Goal: Obtain resource: Obtain resource

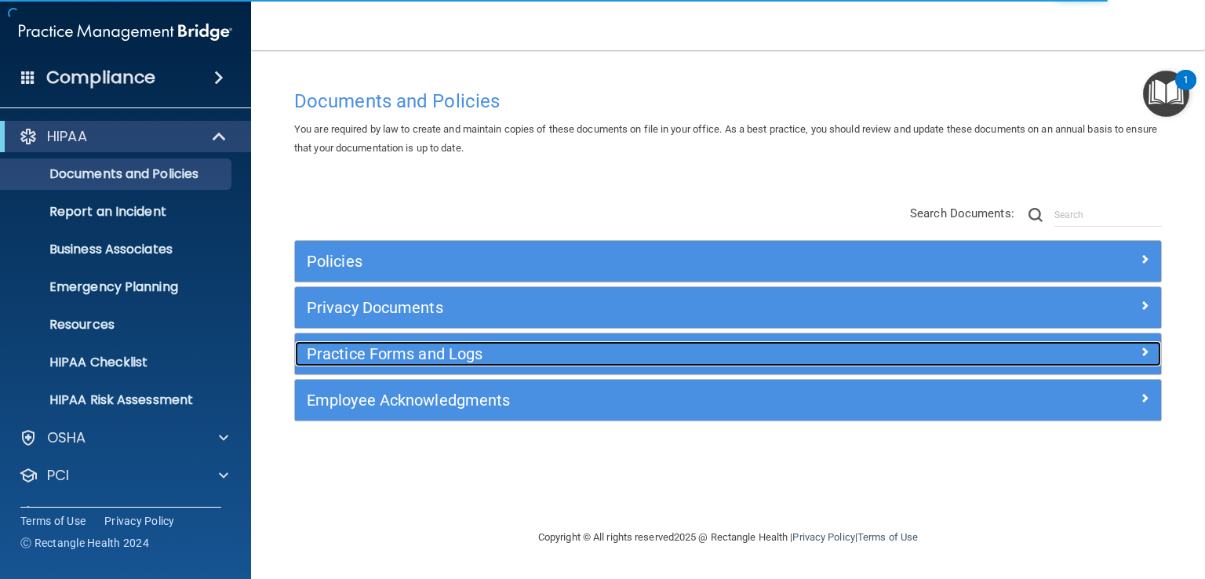
click at [497, 355] on h5 "Practice Forms and Logs" at bounding box center [620, 353] width 626 height 17
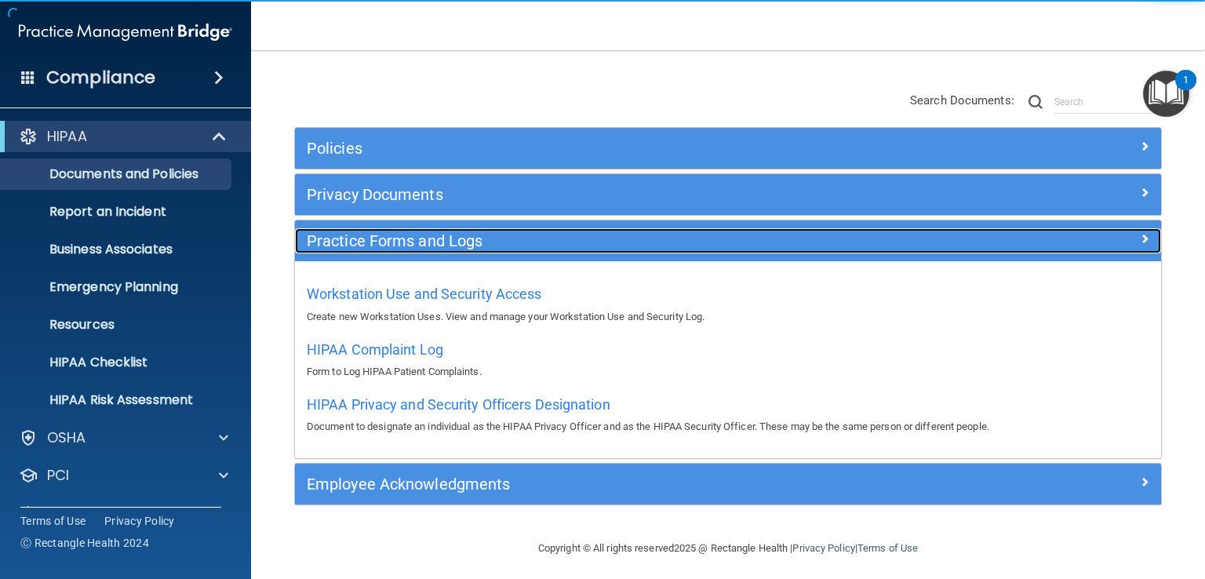
scroll to position [119, 0]
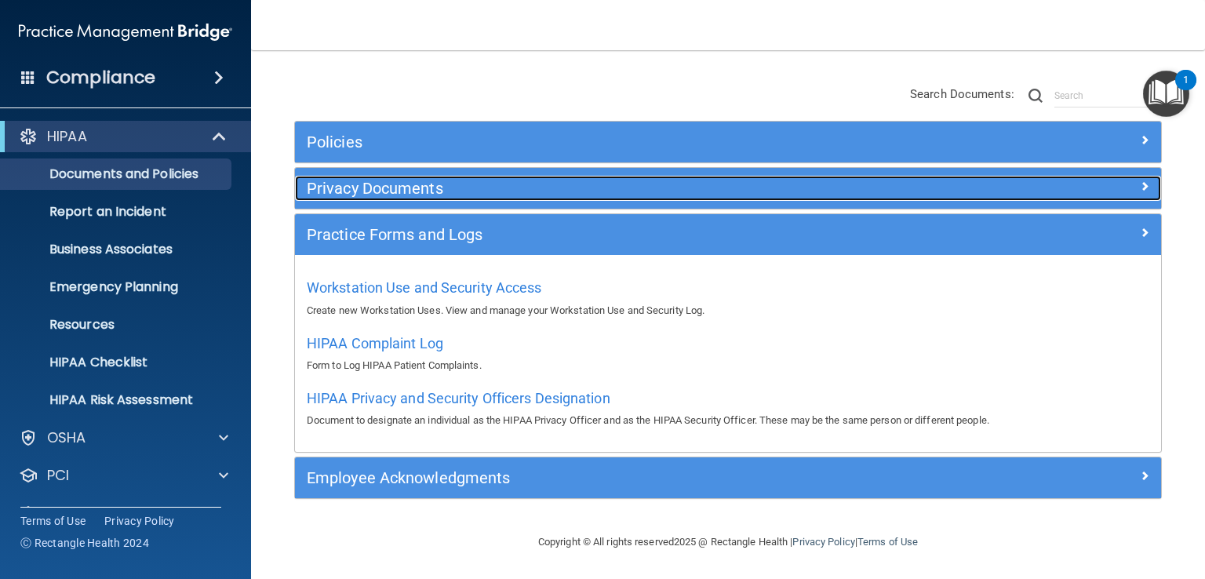
click at [405, 195] on h5 "Privacy Documents" at bounding box center [620, 188] width 626 height 17
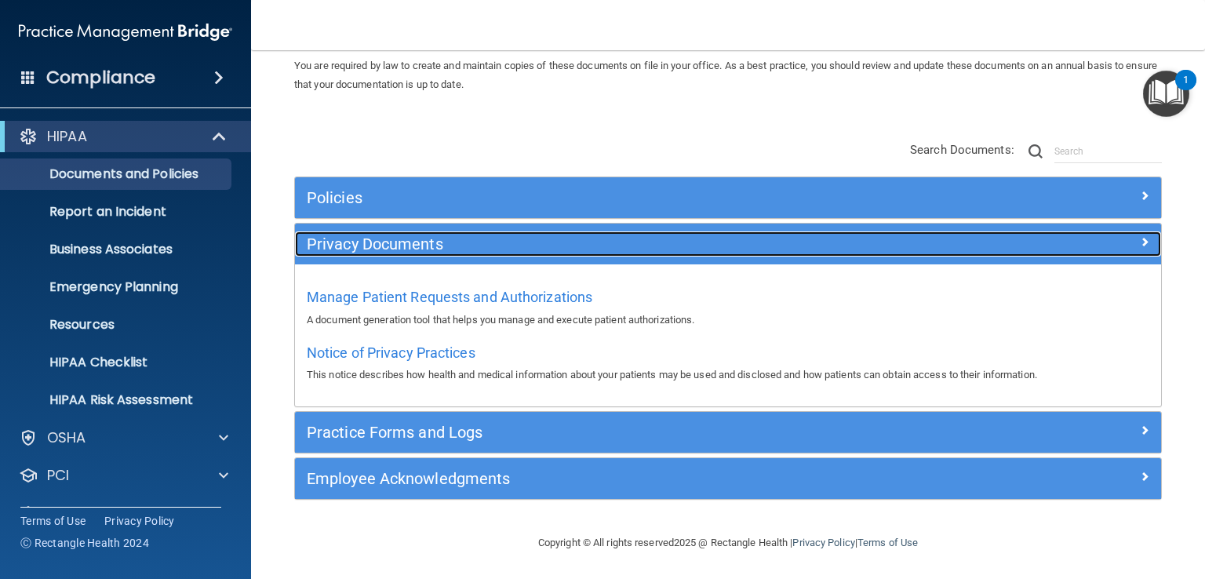
scroll to position [64, 0]
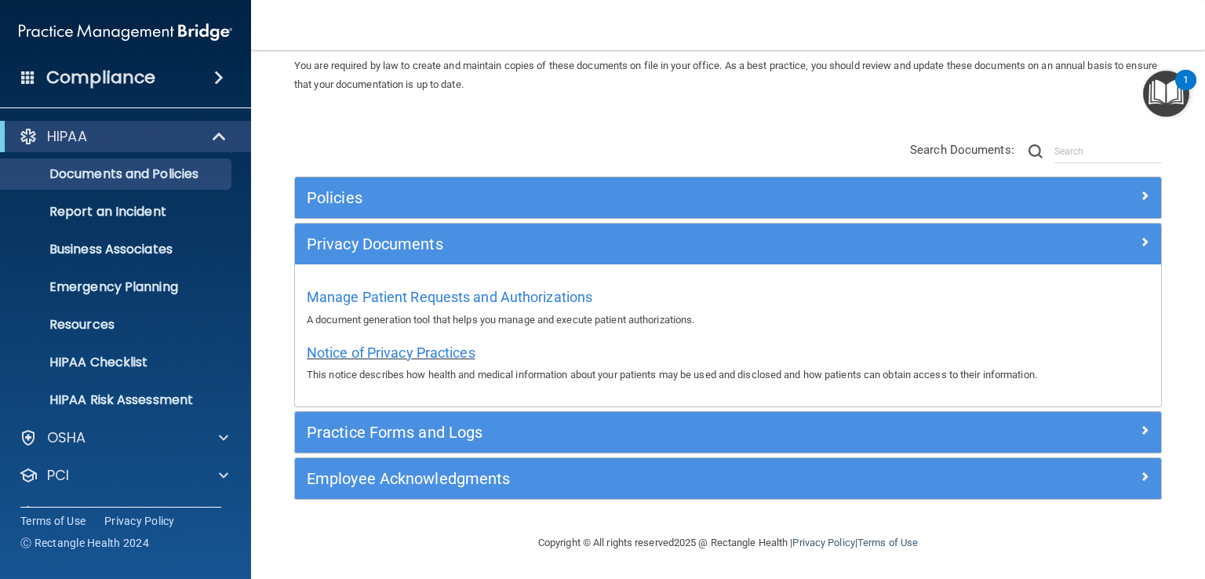
click at [450, 348] on span "Notice of Privacy Practices" at bounding box center [391, 352] width 169 height 16
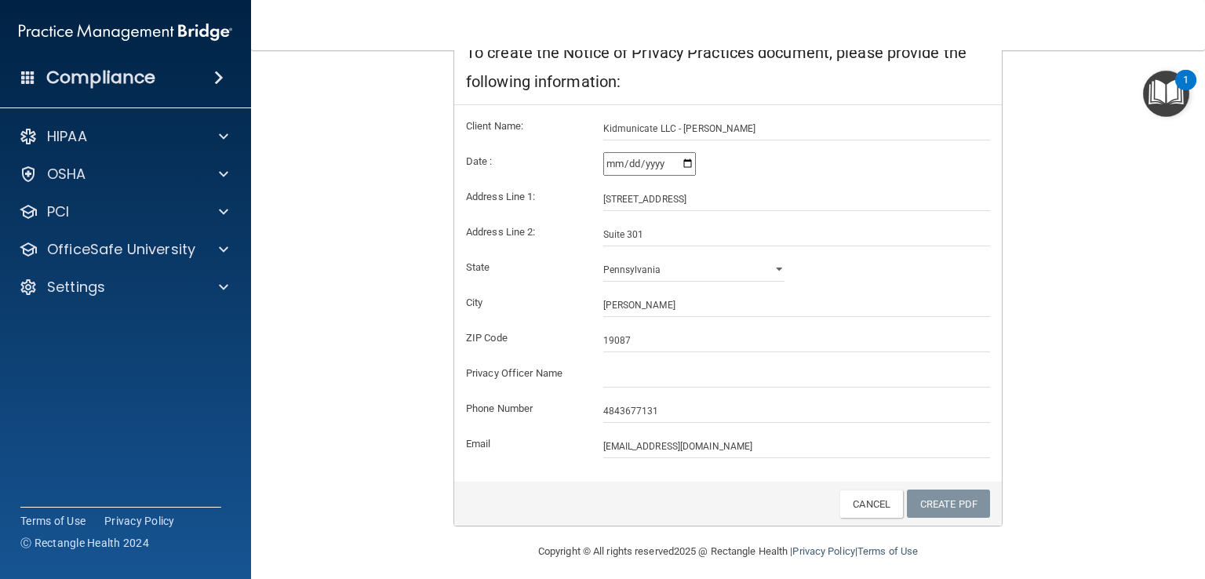
scroll to position [291, 0]
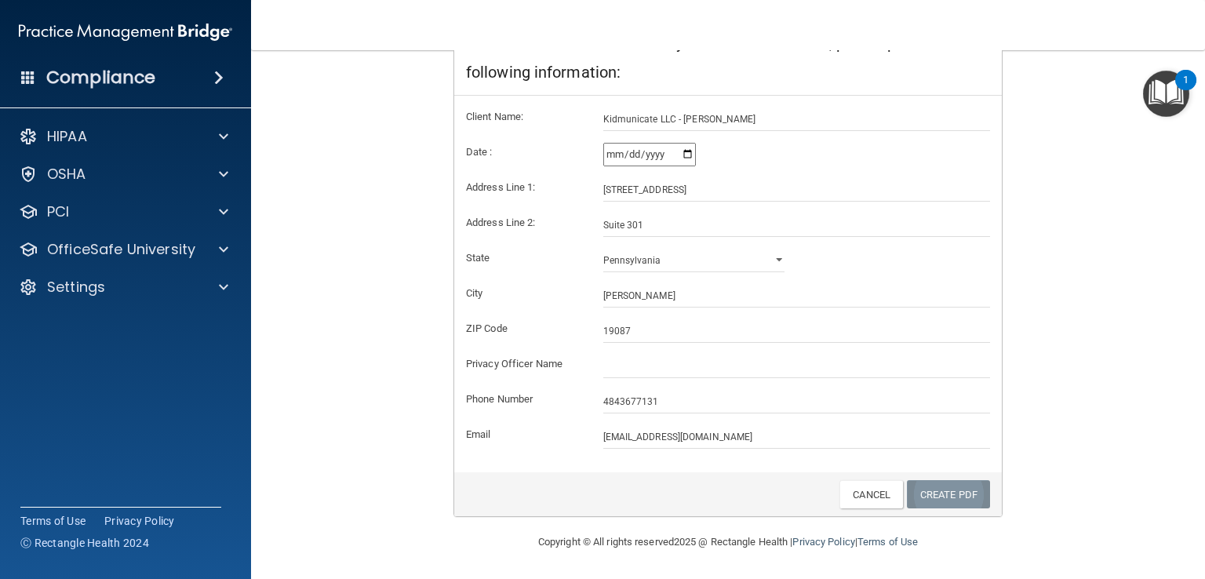
click at [944, 490] on link "Create PDF" at bounding box center [948, 494] width 83 height 29
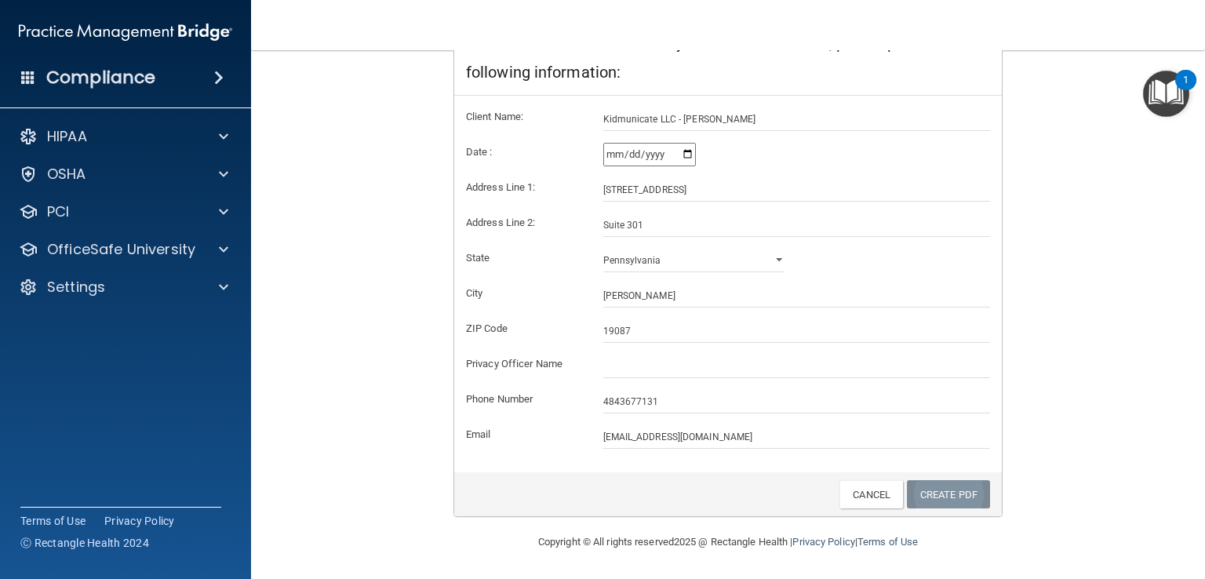
click at [944, 490] on link "Create PDF" at bounding box center [948, 494] width 83 height 29
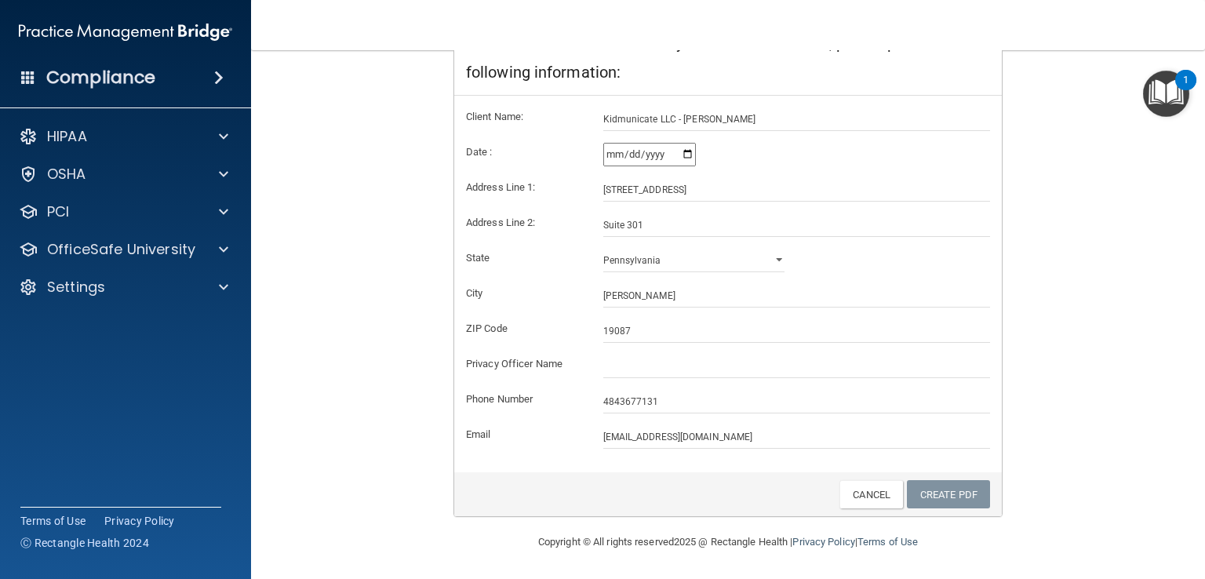
drag, startPoint x: 939, startPoint y: 490, endPoint x: 908, endPoint y: 454, distance: 47.2
click at [939, 489] on link "Create PDF" at bounding box center [948, 494] width 83 height 29
click at [609, 182] on input "[STREET_ADDRESS]" at bounding box center [797, 190] width 388 height 24
click at [612, 181] on input "[STREET_ADDRESS]" at bounding box center [797, 190] width 388 height 24
type input "[STREET_ADDRESS]"
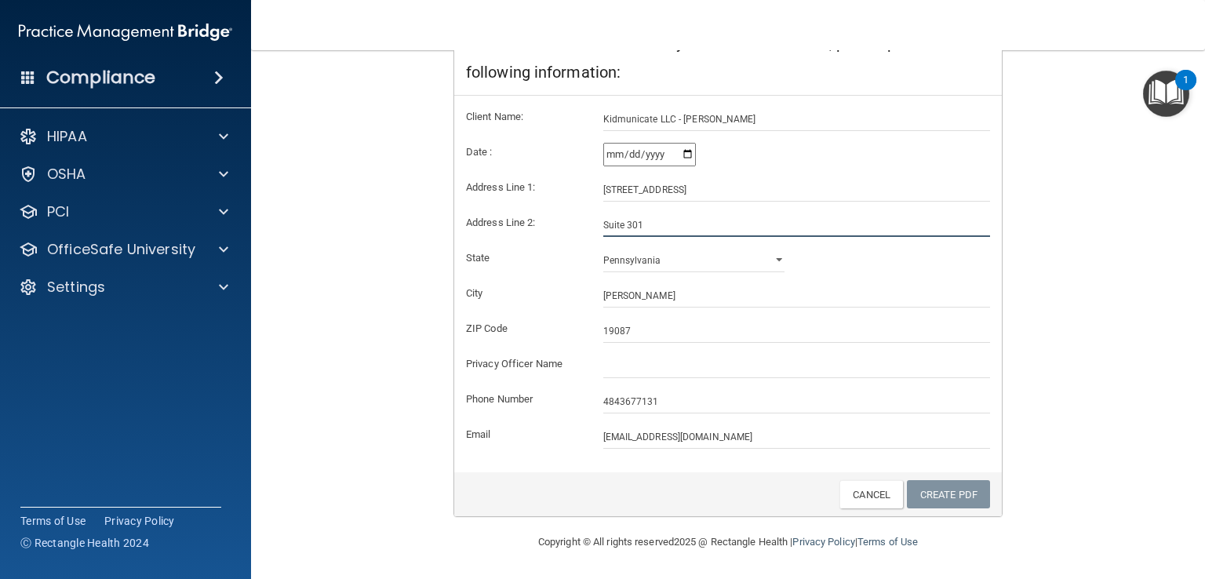
click at [641, 222] on input "Suite 301" at bounding box center [797, 225] width 388 height 24
type input "Suite 214"
click at [1058, 408] on div "Notice of Privacy Practices This notice describes how health and medical inform…" at bounding box center [728, 196] width 868 height 644
click at [938, 498] on link "Create PDF" at bounding box center [948, 494] width 83 height 29
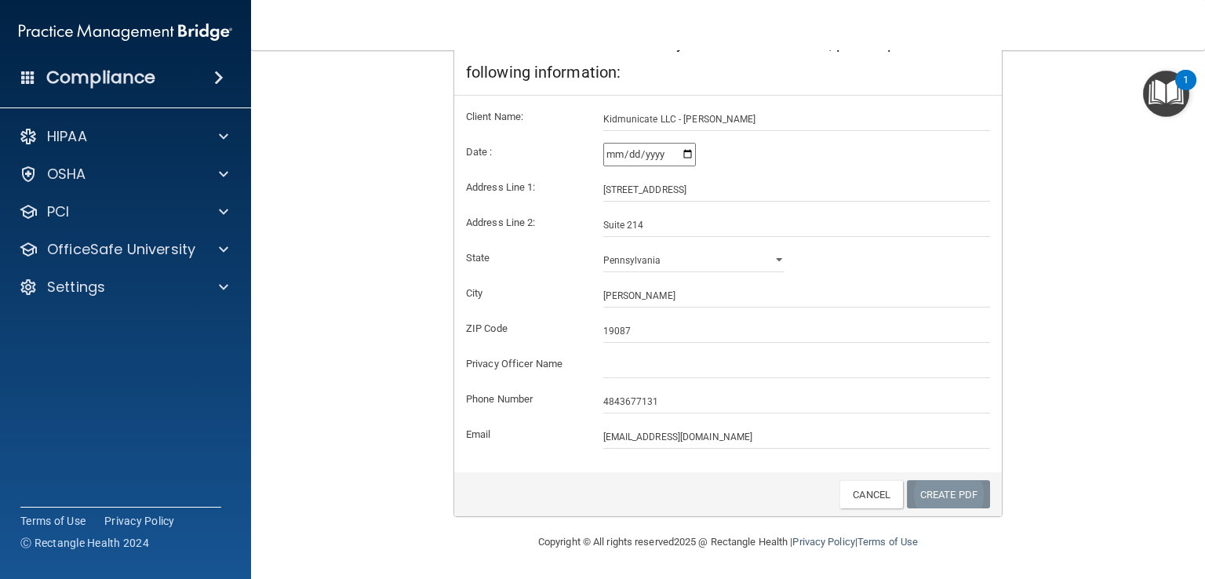
click at [938, 498] on link "Create PDF" at bounding box center [948, 494] width 83 height 29
click at [688, 154] on input "[DATE]" at bounding box center [649, 155] width 93 height 24
type input "[DATE]"
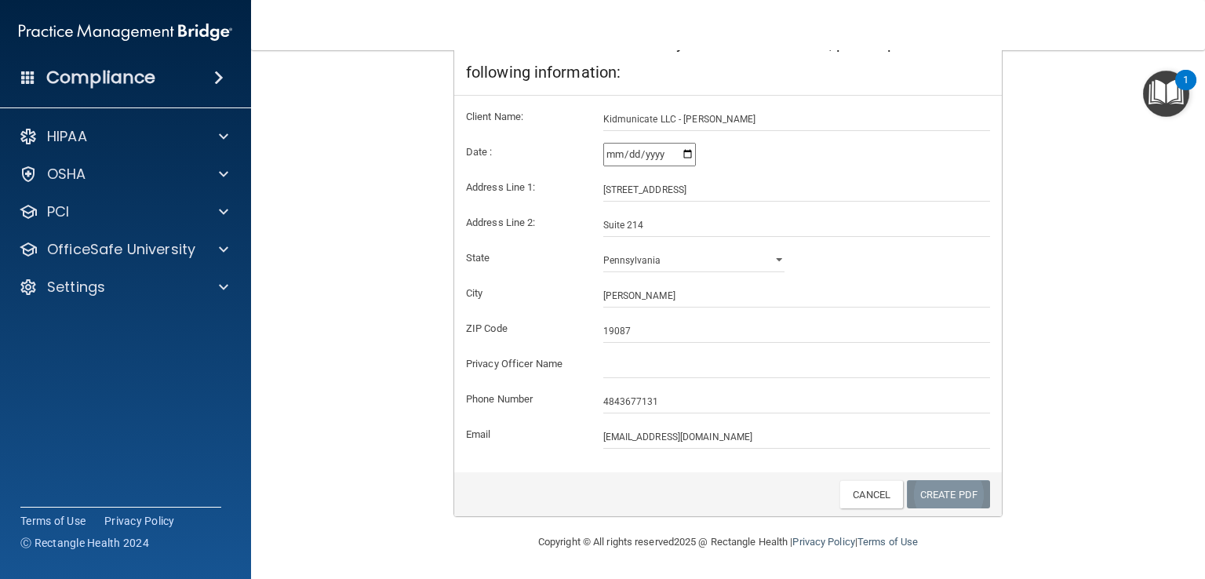
click at [923, 495] on link "Create PDF" at bounding box center [948, 494] width 83 height 29
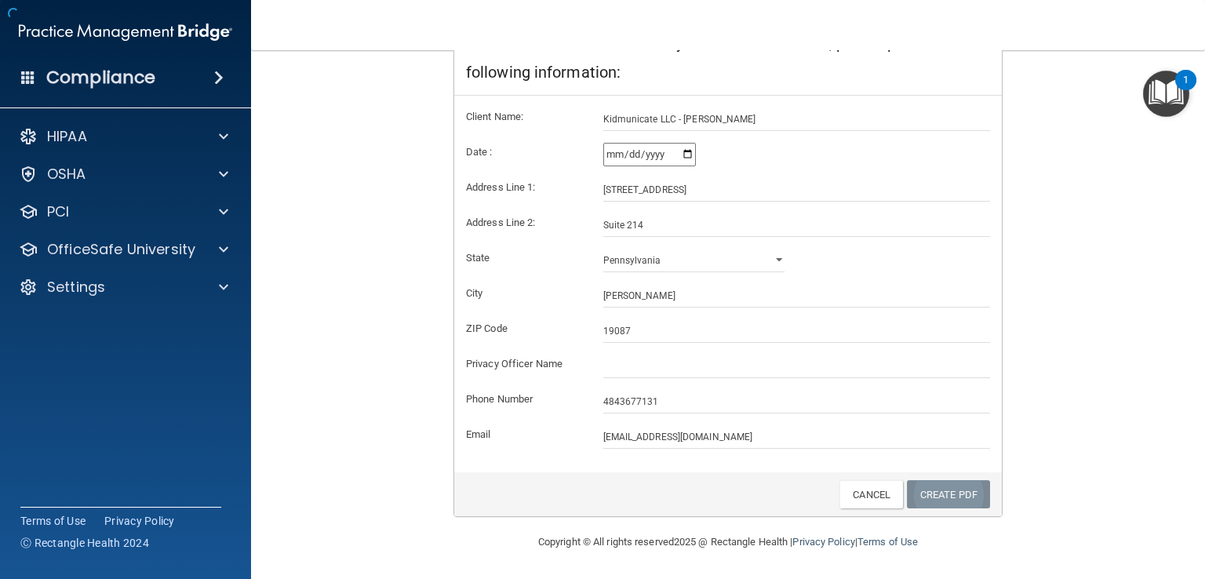
click at [923, 495] on link "Create PDF" at bounding box center [948, 494] width 83 height 29
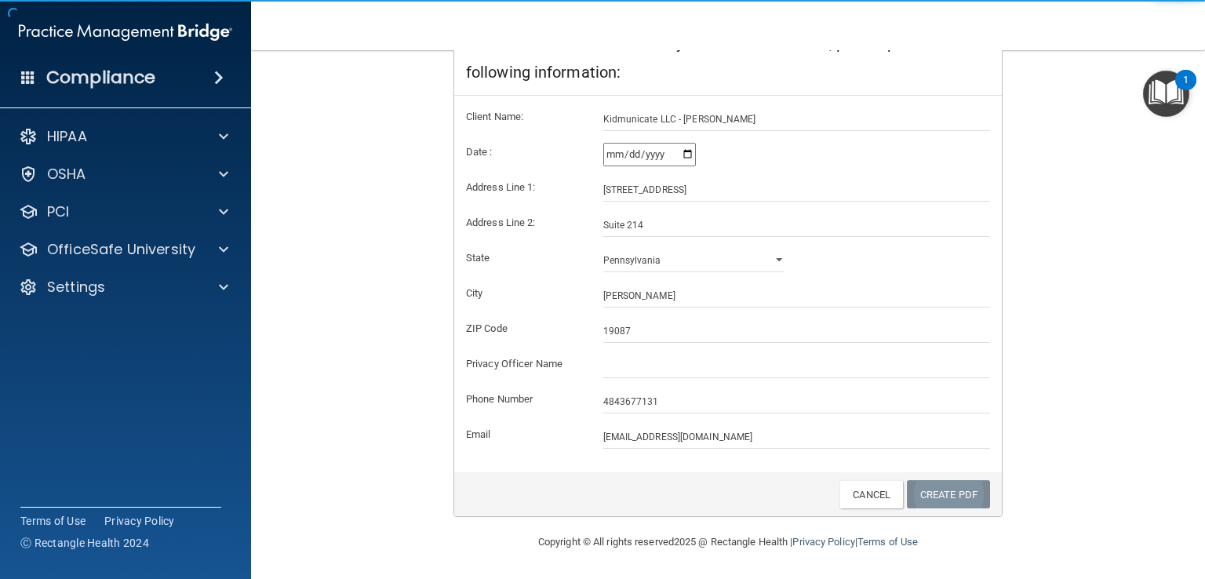
click at [923, 495] on link "Create PDF" at bounding box center [948, 494] width 83 height 29
click at [934, 493] on link "Create PDF" at bounding box center [948, 494] width 83 height 29
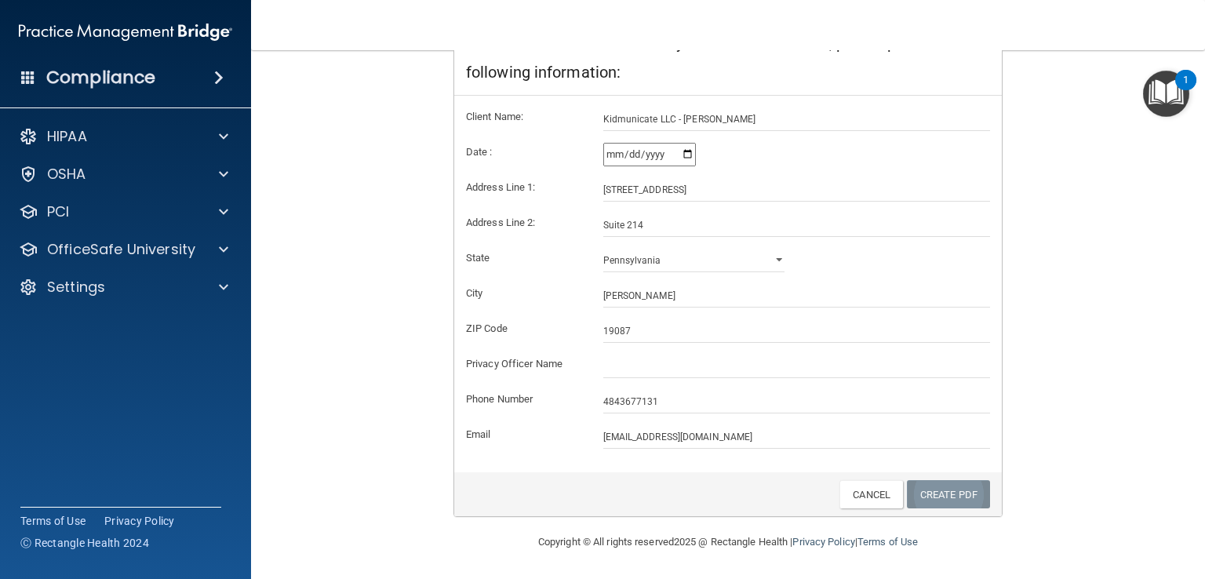
click at [949, 493] on link "Create PDF" at bounding box center [948, 494] width 83 height 29
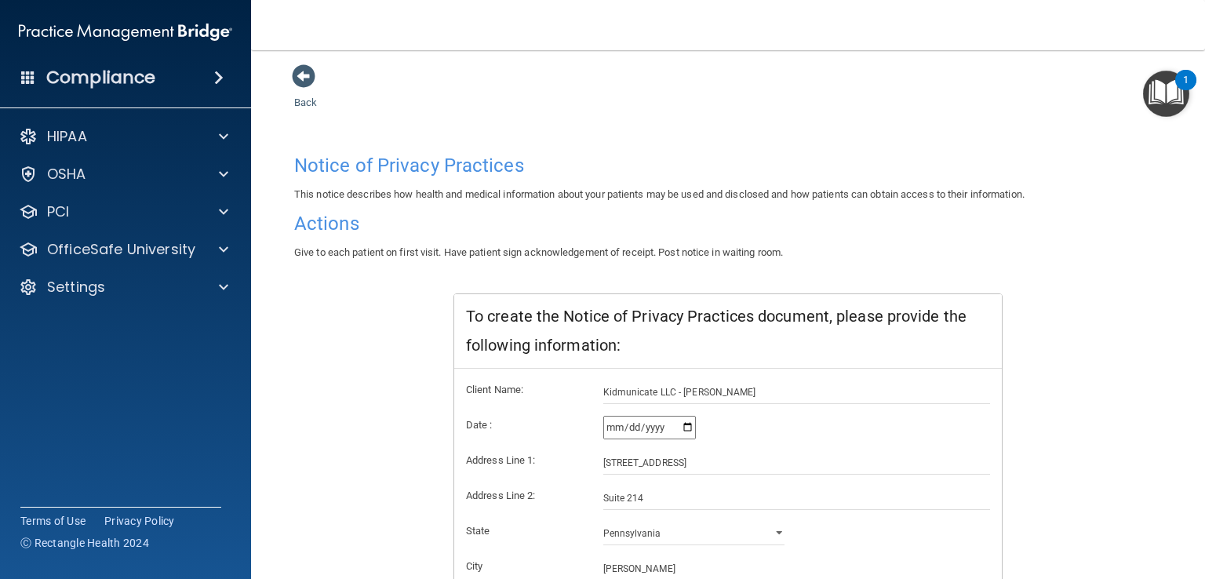
scroll to position [0, 0]
